Goal: Task Accomplishment & Management: Manage account settings

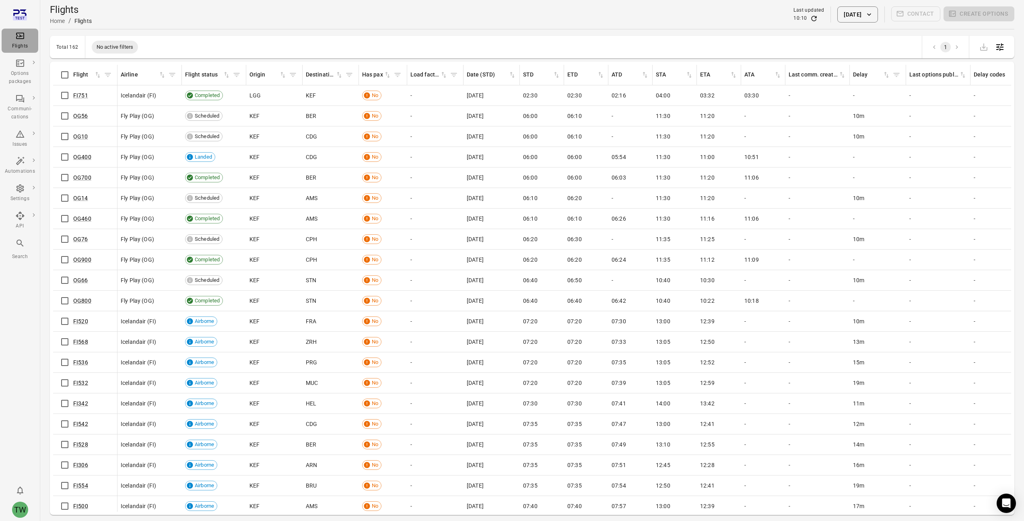
click at [21, 41] on div "Flights" at bounding box center [20, 40] width 30 height 19
click at [23, 71] on div "Options packages" at bounding box center [20, 78] width 30 height 16
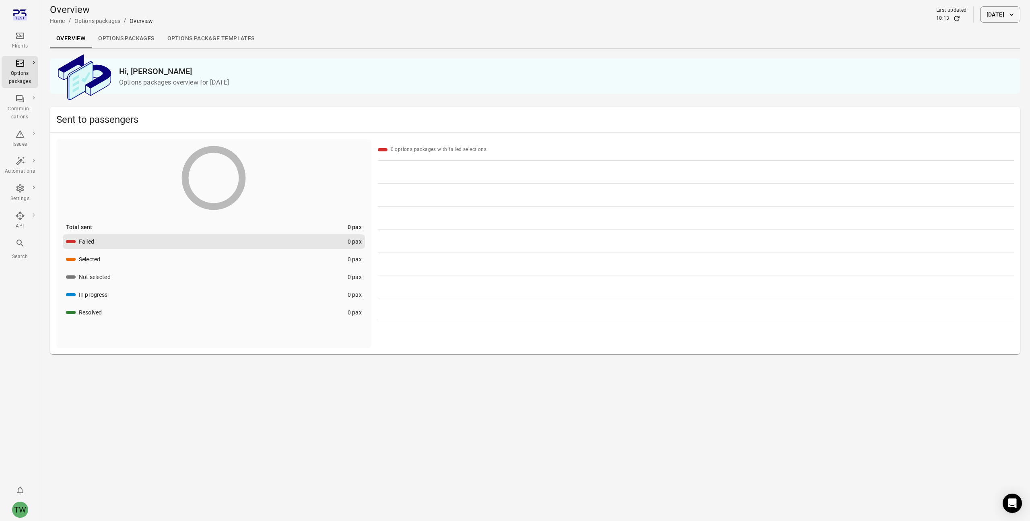
click at [120, 40] on link "Options packages" at bounding box center [126, 38] width 69 height 19
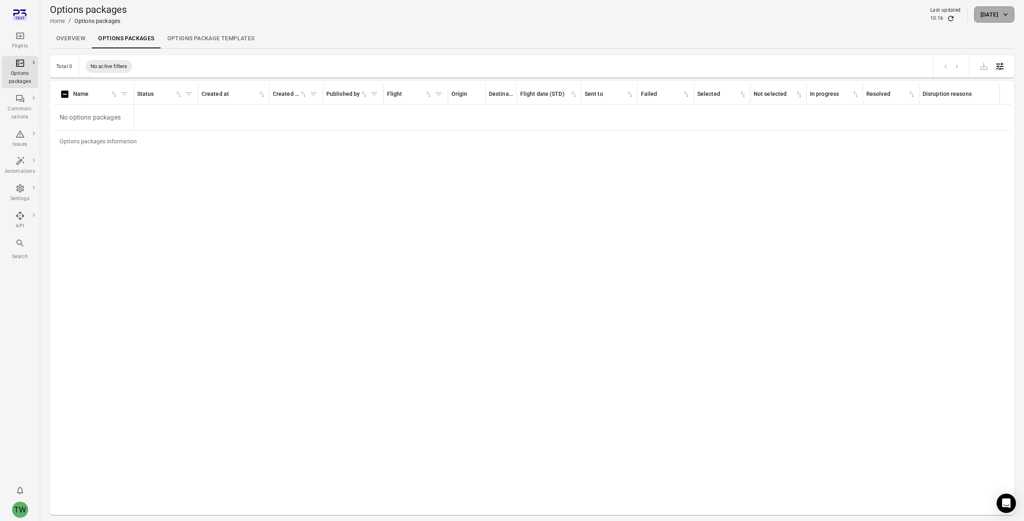
click at [982, 12] on button "[DATE]" at bounding box center [994, 14] width 40 height 16
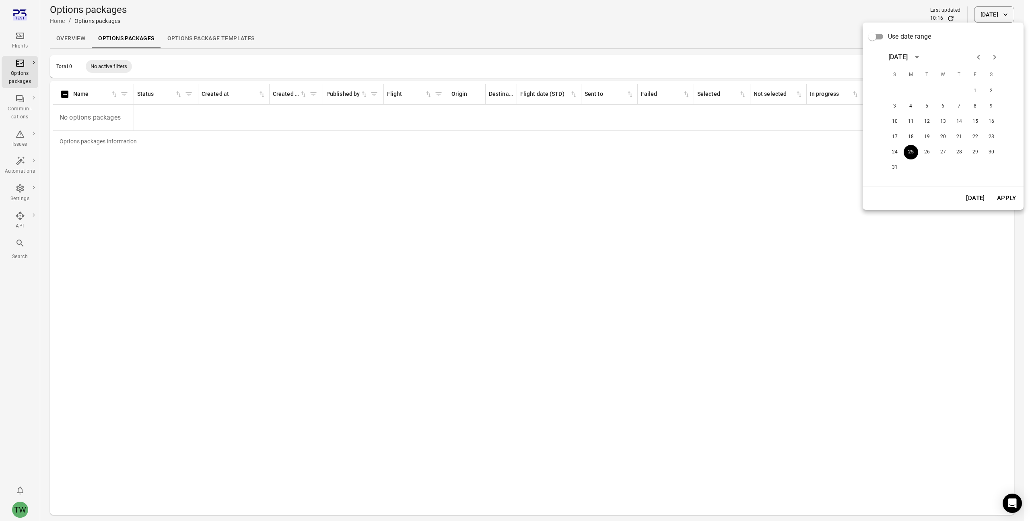
click at [888, 37] on span "Use date range" at bounding box center [909, 37] width 43 height 10
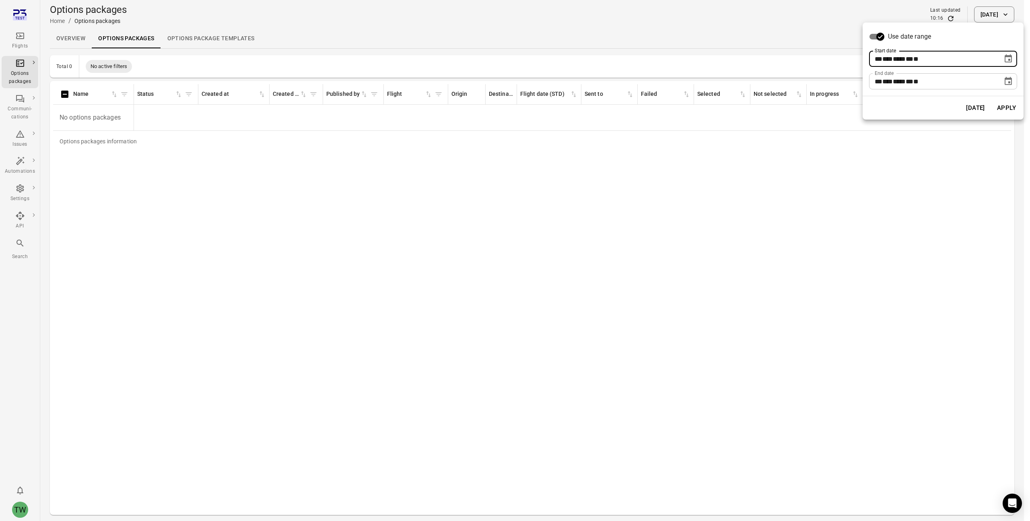
click at [930, 58] on div "** *** **** ** * **" at bounding box center [936, 59] width 122 height 16
click at [1008, 60] on icon "Choose date, selected date is Aug 25, 2025" at bounding box center [1009, 59] width 10 height 10
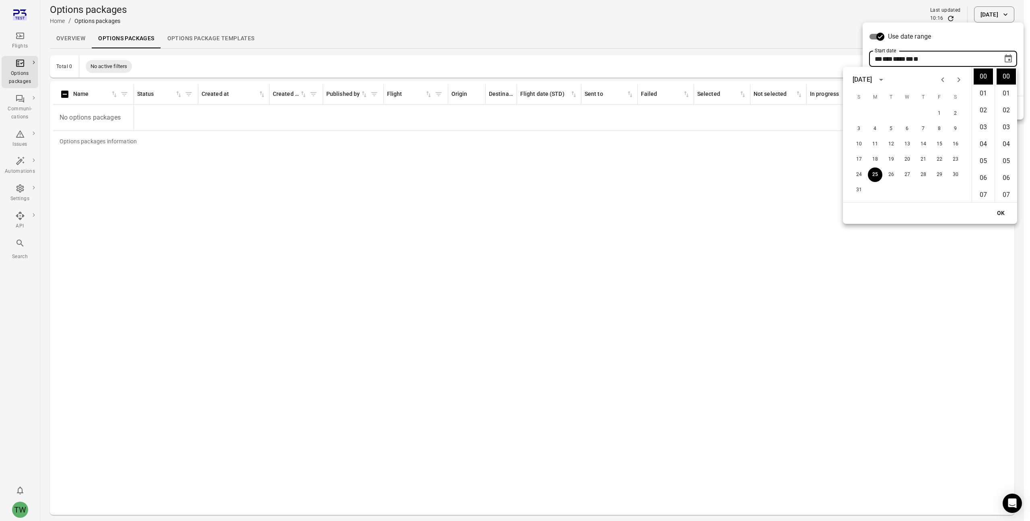
click at [948, 79] on button "Previous month" at bounding box center [943, 80] width 16 height 16
click at [926, 116] on button "3" at bounding box center [923, 113] width 14 height 14
type input "**********"
click at [1004, 211] on button "OK" at bounding box center [1001, 213] width 26 height 15
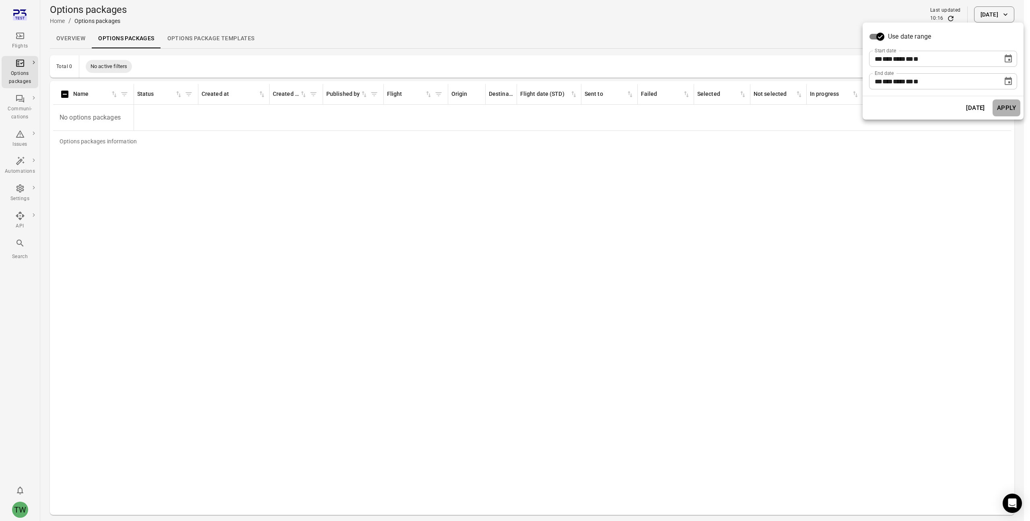
click at [1004, 109] on button "Apply" at bounding box center [1007, 107] width 28 height 17
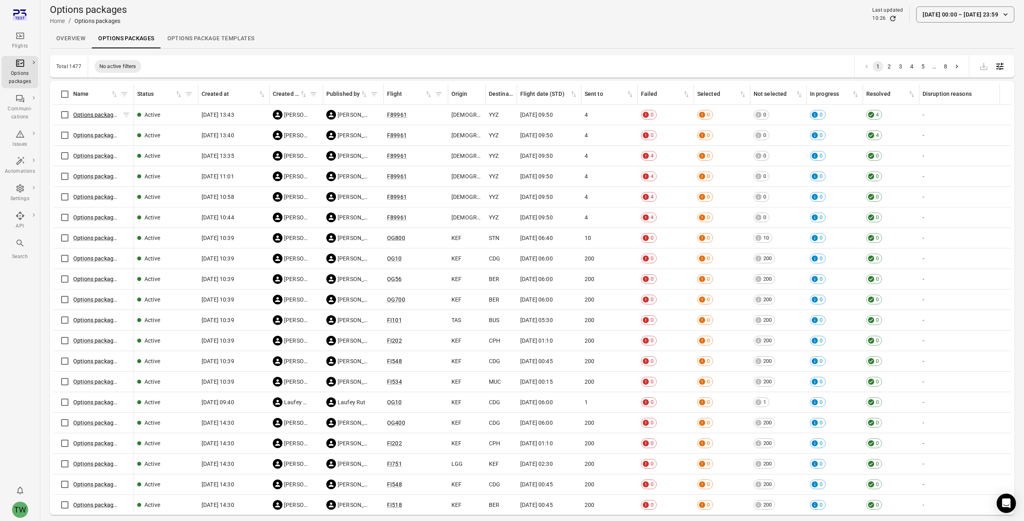
click at [88, 113] on link "Options package F89961 ([DATE])" at bounding box center [116, 114] width 87 height 6
